Goal: Find contact information: Find contact information

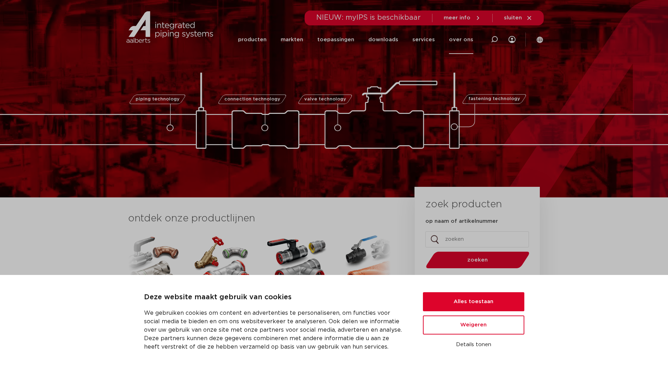
click at [468, 40] on link "over ons" at bounding box center [461, 39] width 24 height 29
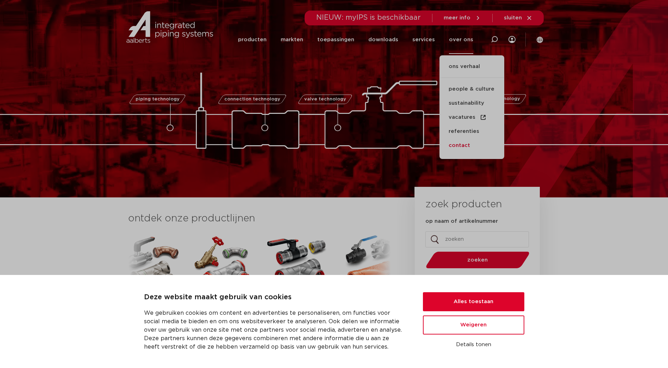
click at [463, 145] on link "contact" at bounding box center [472, 145] width 65 height 14
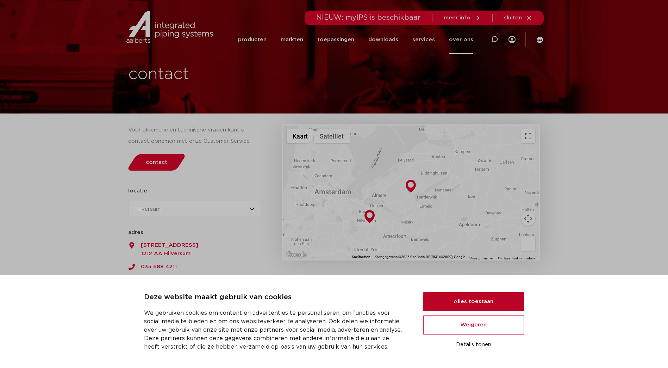
click at [468, 301] on button "Alles toestaan" at bounding box center [473, 301] width 101 height 19
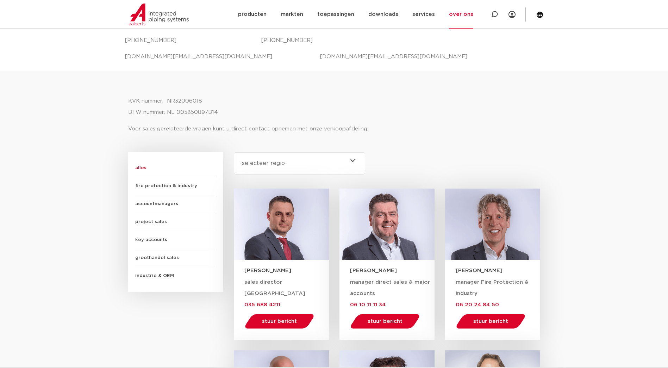
scroll to position [317, 0]
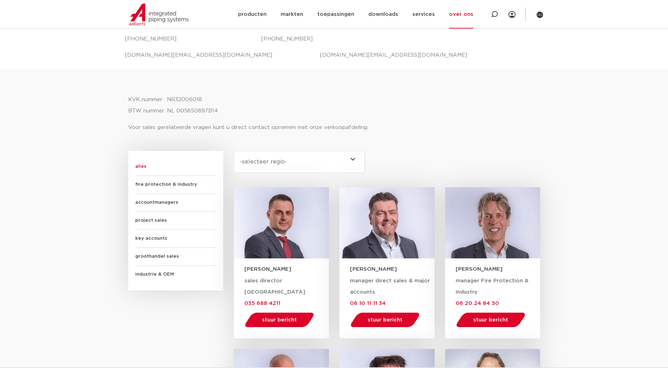
click at [146, 235] on span "key accounts" at bounding box center [175, 239] width 81 height 18
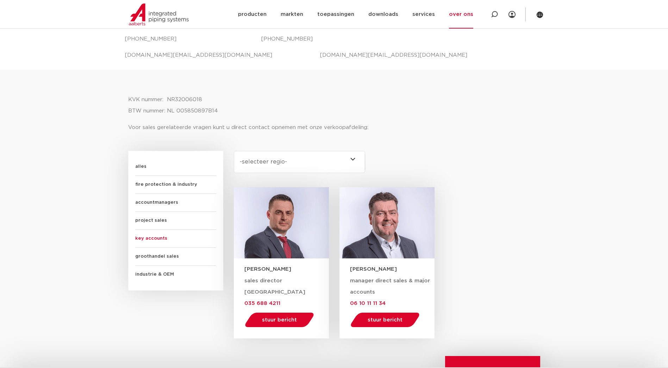
click at [148, 275] on span "industrie & OEM" at bounding box center [175, 275] width 81 height 18
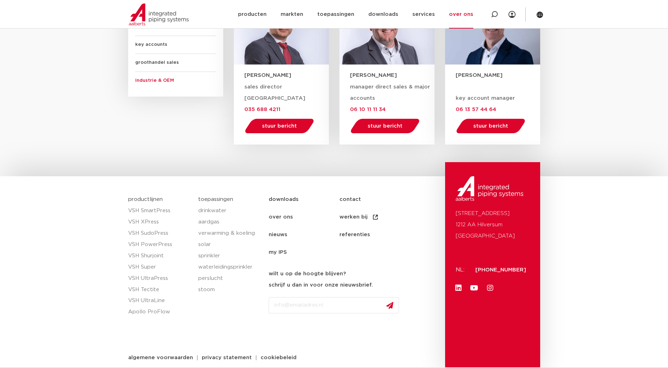
scroll to position [516, 0]
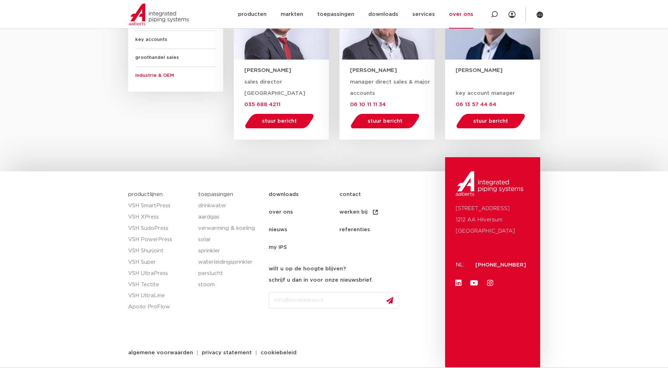
click at [413, 249] on ul "downloads contact over ons werken bij nieuws referenties my IPS" at bounding box center [355, 221] width 173 height 70
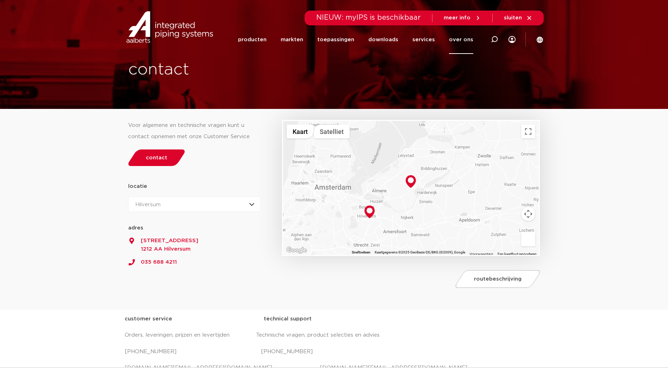
scroll to position [0, 0]
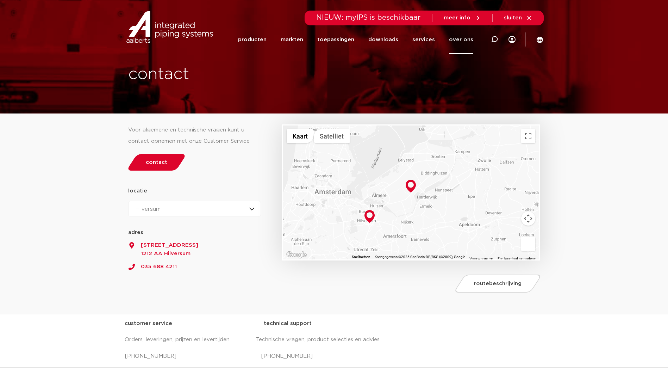
click at [578, 203] on section "Voor algemene en technische vragen kunt u contact opnemen met onze Customer Ser…" at bounding box center [334, 214] width 668 height 201
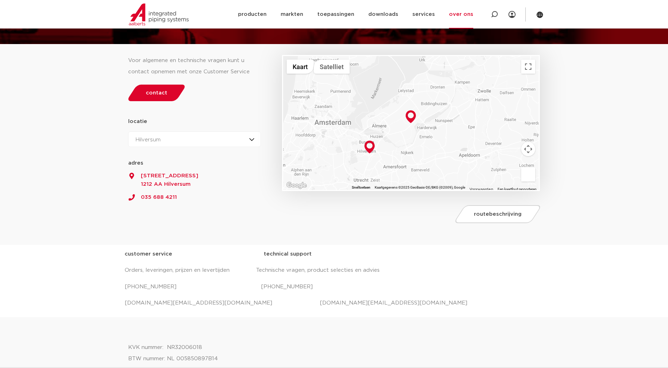
scroll to position [70, 0]
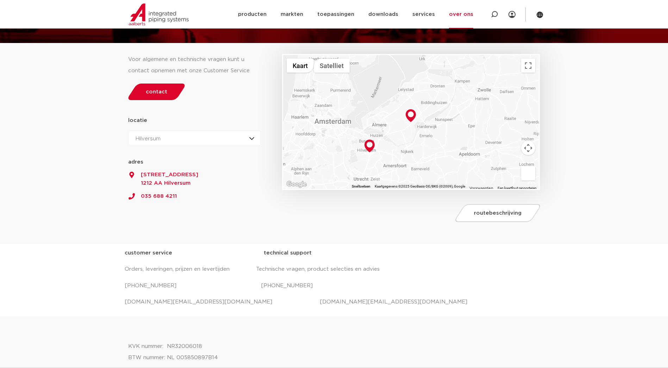
click at [433, 281] on p "+31 (0) 35 6884 330 +31 (0) 35 6884 330" at bounding box center [334, 285] width 419 height 11
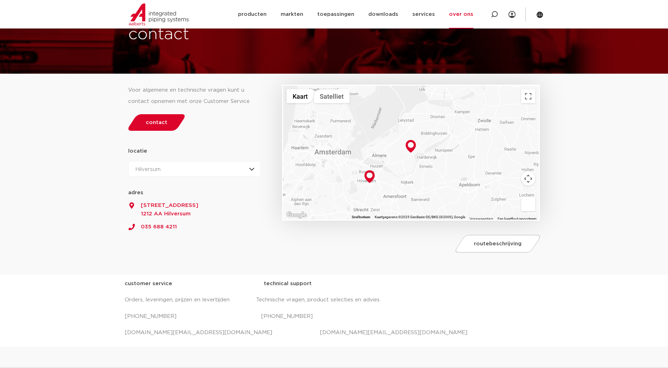
scroll to position [0, 0]
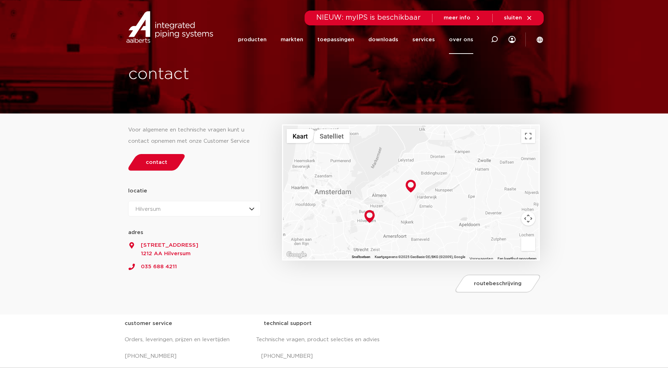
click at [479, 17] on icon at bounding box center [478, 18] width 2 height 4
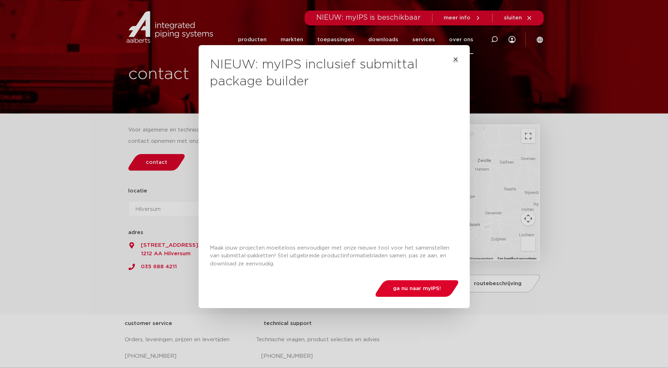
click at [453, 60] on icon "Close" at bounding box center [456, 59] width 6 height 6
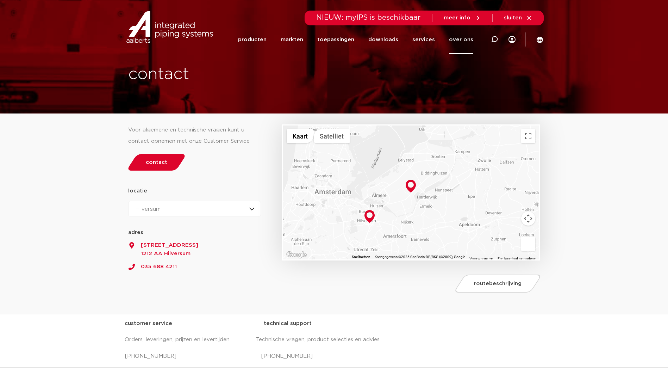
click at [515, 19] on span "sluiten" at bounding box center [513, 17] width 18 height 5
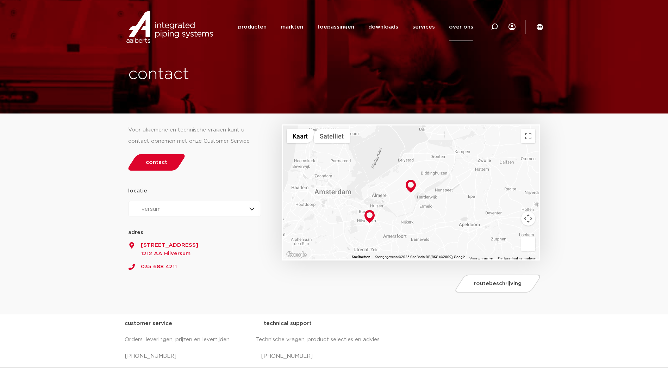
click at [621, 29] on section "Zoeken producten markten toepassingen downloads alle downloads certificaten cad…" at bounding box center [334, 27] width 668 height 54
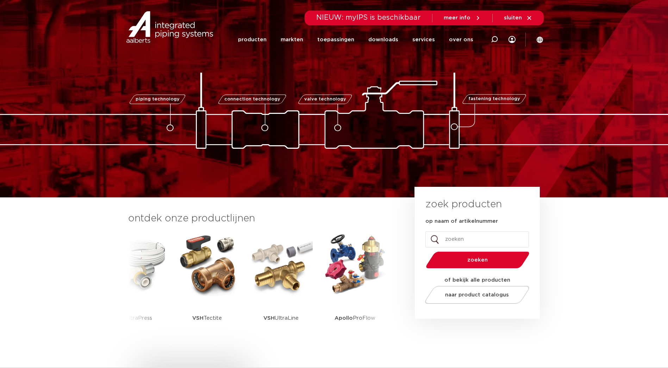
click at [457, 37] on link "over ons" at bounding box center [461, 39] width 24 height 29
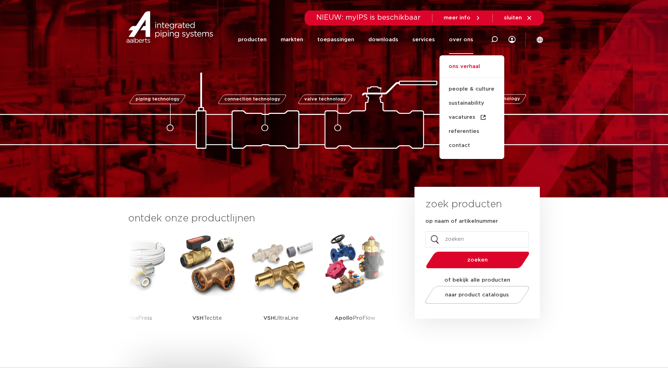
click at [469, 67] on link "ons verhaal" at bounding box center [472, 70] width 65 height 16
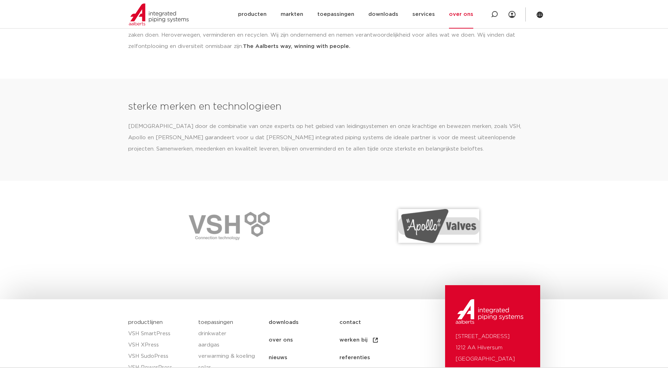
scroll to position [1002, 0]
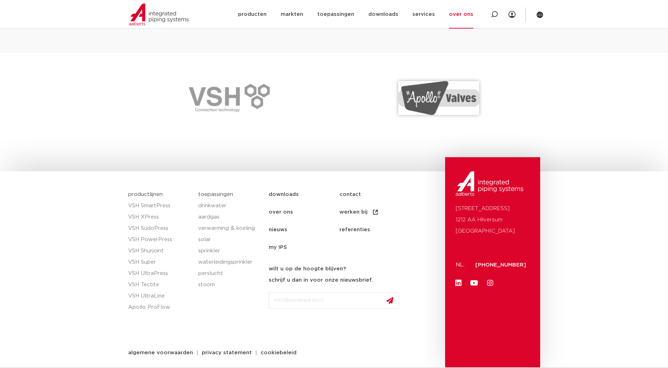
click at [354, 193] on link "contact" at bounding box center [375, 195] width 71 height 18
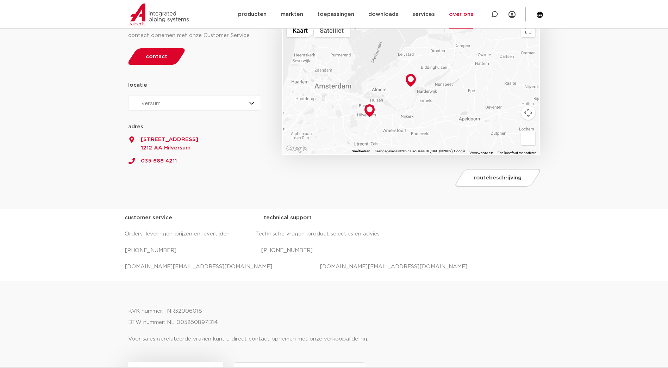
click at [605, 88] on section "Voor algemene en technische vragen kunt u contact opnemen met onze Customer Ser…" at bounding box center [334, 108] width 668 height 201
click at [288, 189] on div "routebeschrijving" at bounding box center [409, 176] width 254 height 29
click at [285, 182] on div "routebeschrijving" at bounding box center [409, 176] width 254 height 29
click at [626, 80] on section "Voor algemene en technische vragen kunt u contact opnemen met onze Customer Ser…" at bounding box center [334, 108] width 668 height 201
